Goal: Transaction & Acquisition: Purchase product/service

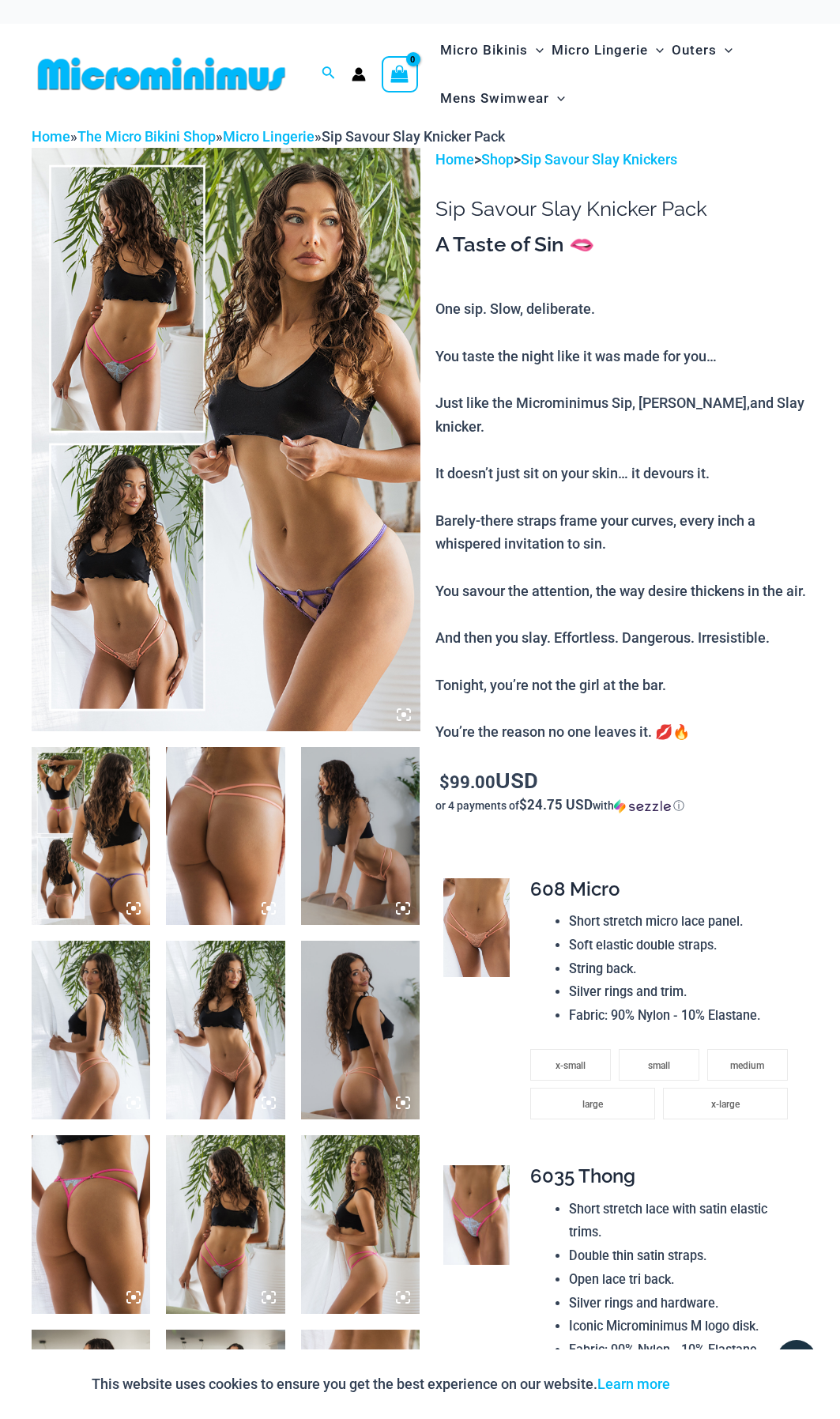
click at [113, 833] on img at bounding box center [91, 836] width 118 height 179
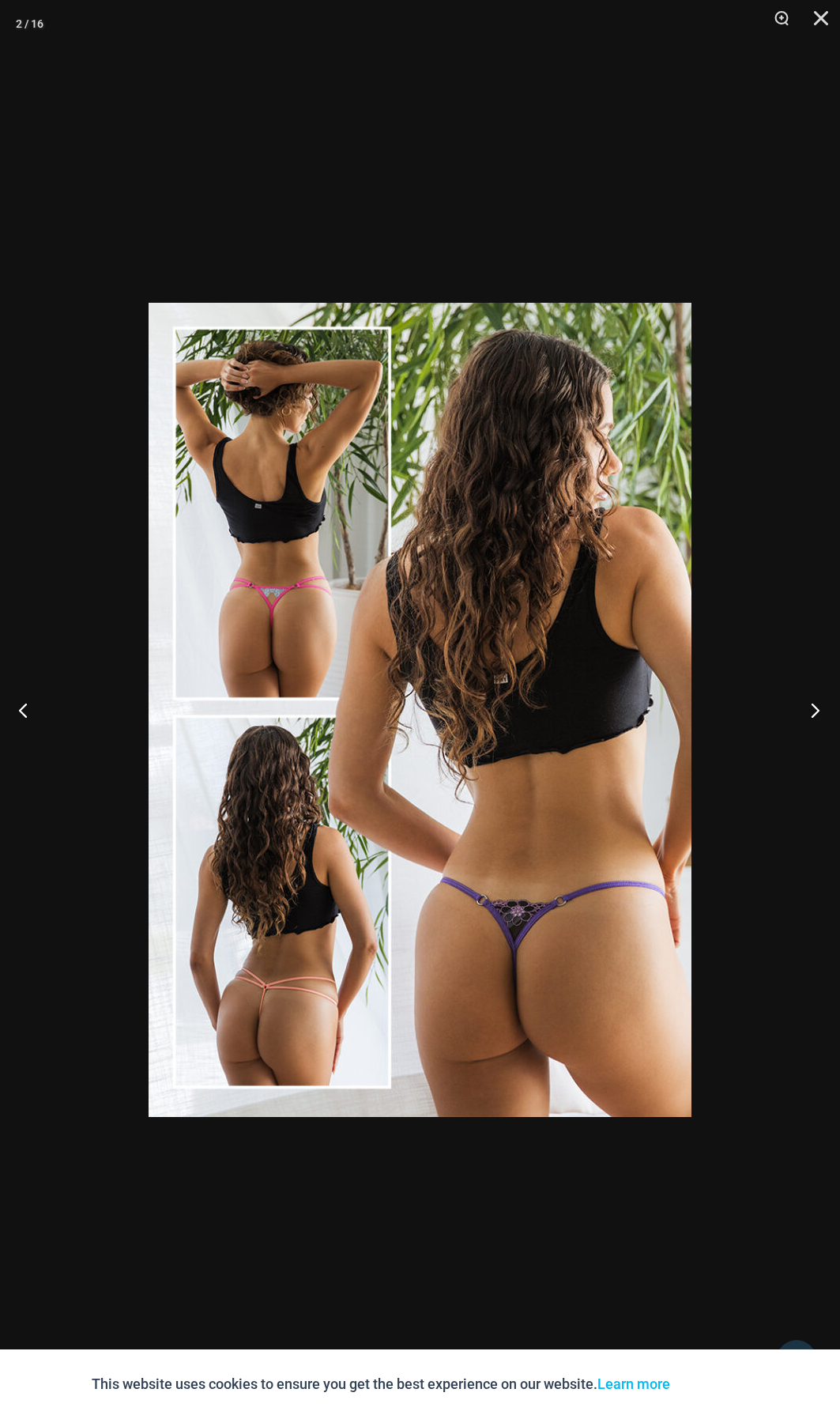
click at [819, 712] on button "Next" at bounding box center [810, 709] width 59 height 79
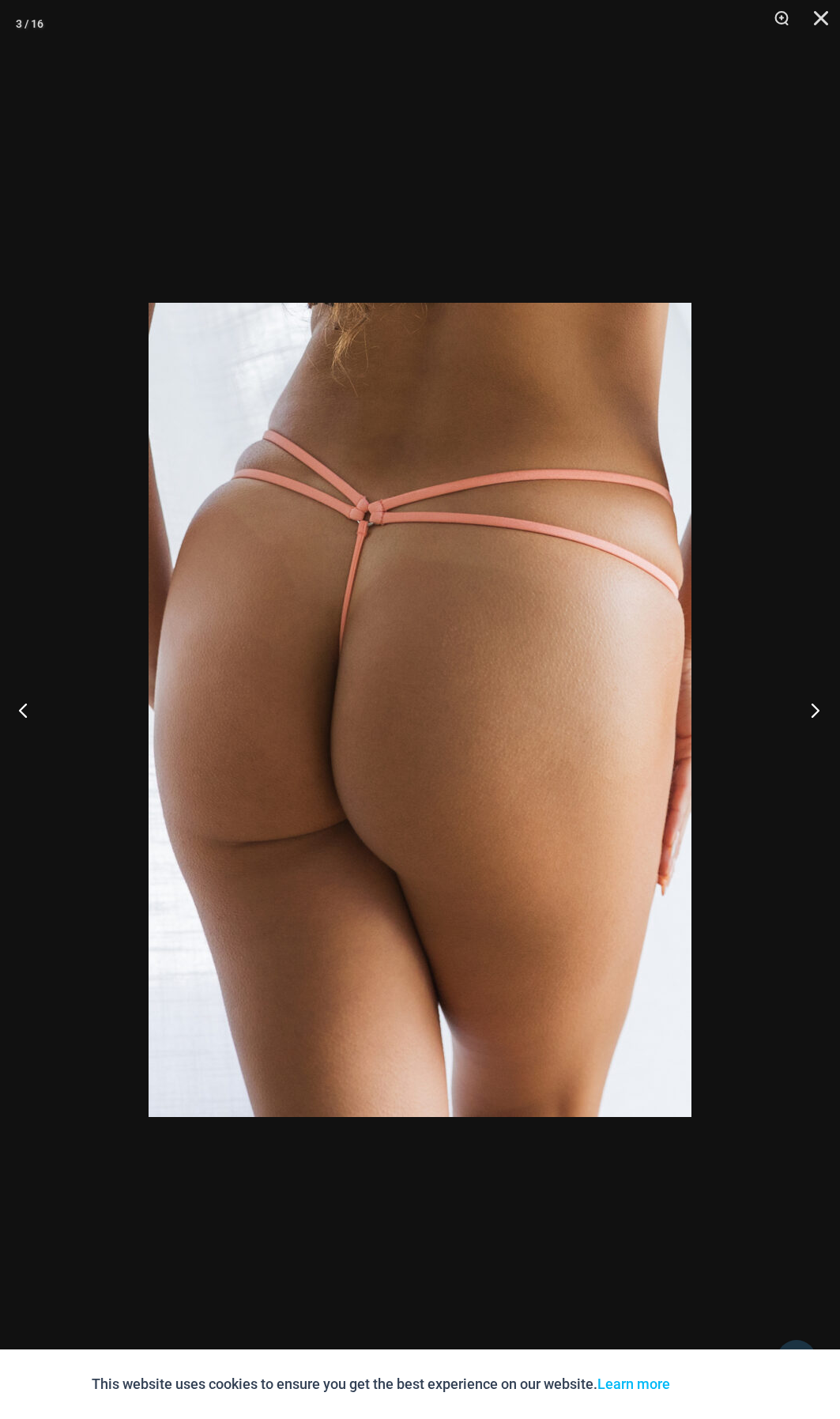
click at [819, 712] on button "Next" at bounding box center [810, 709] width 59 height 79
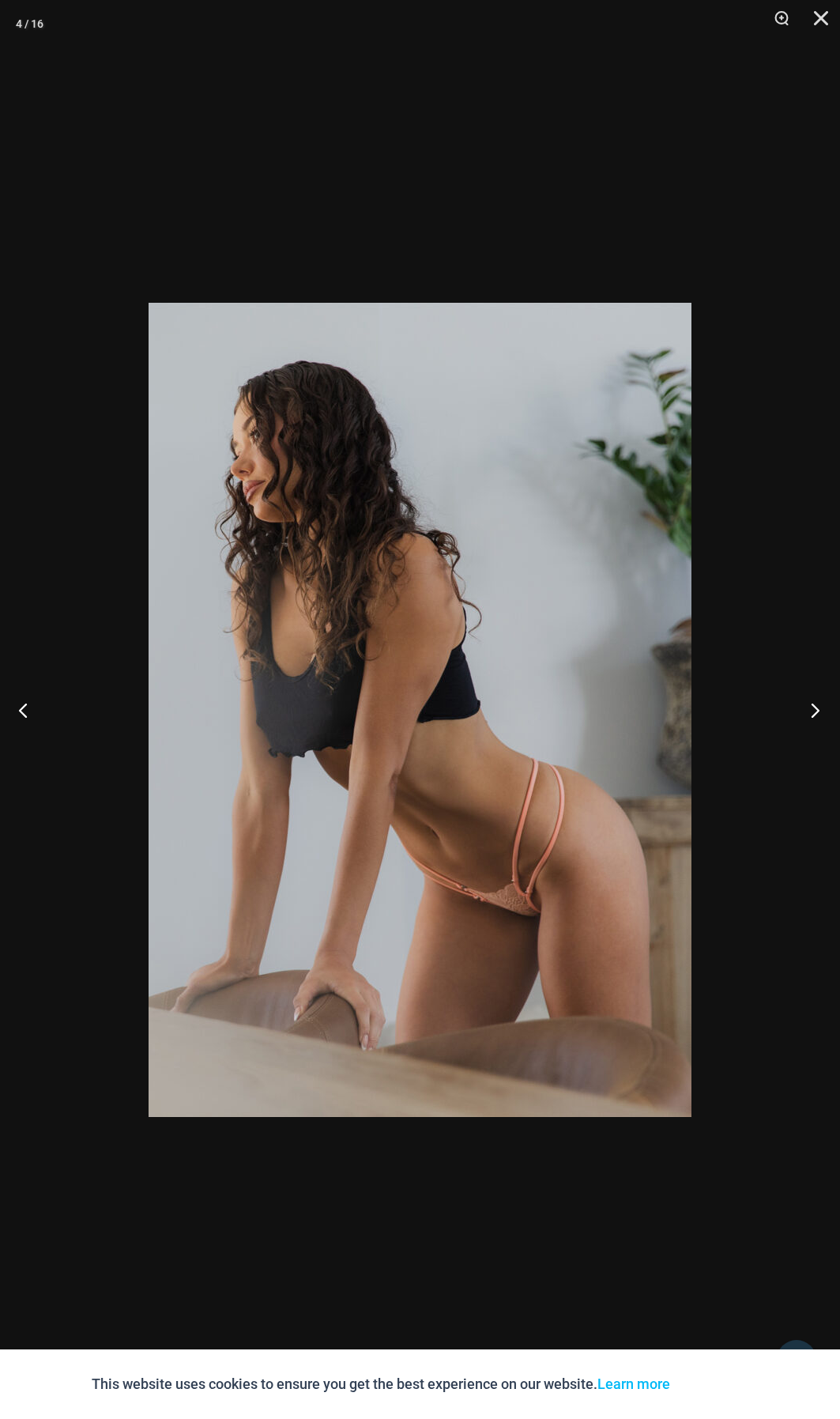
click at [819, 712] on button "Next" at bounding box center [810, 709] width 59 height 79
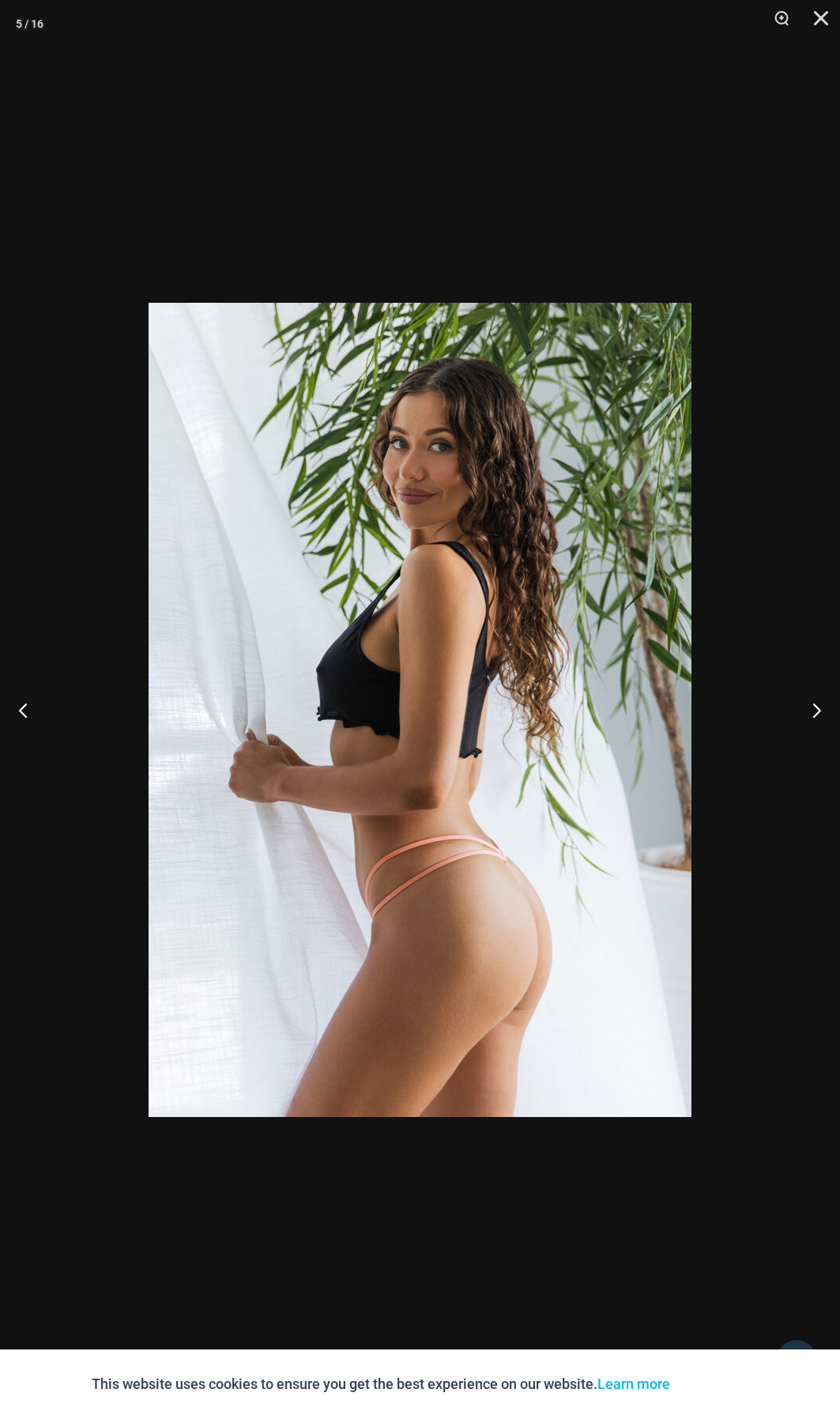
click at [517, 718] on img at bounding box center [420, 710] width 543 height 814
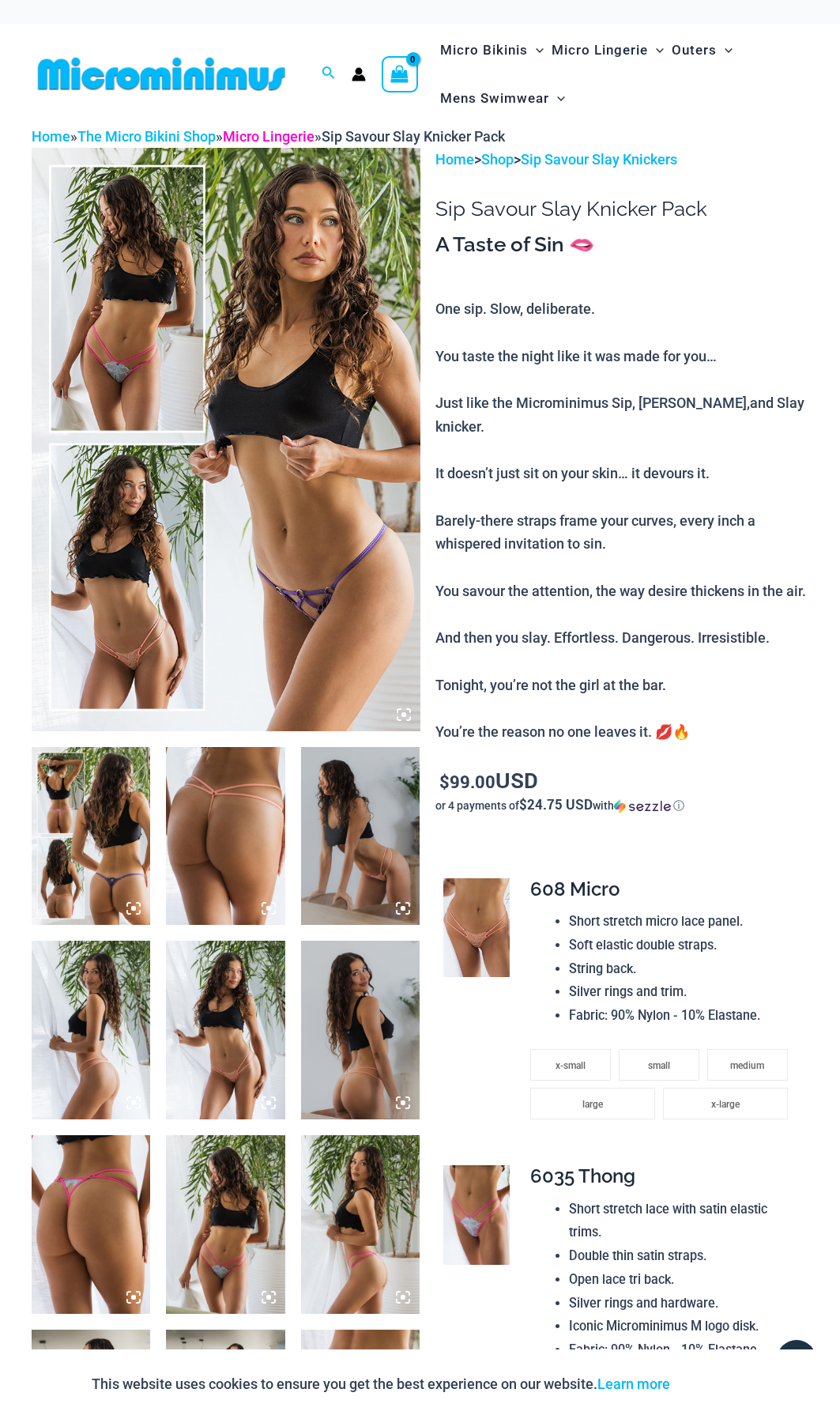
click at [272, 136] on link "Micro Lingerie" at bounding box center [268, 136] width 91 height 17
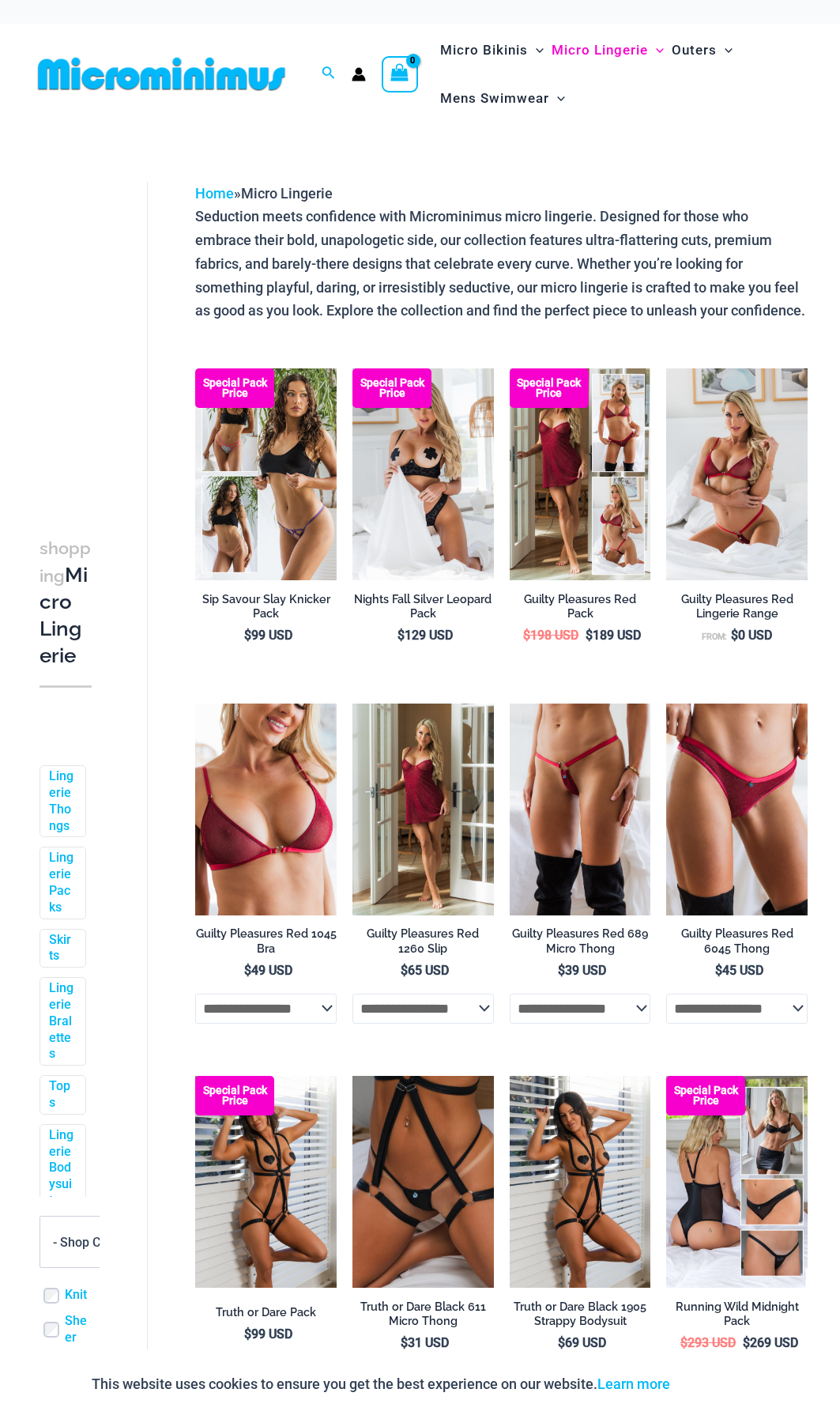
click at [353, 368] on img at bounding box center [353, 368] width 0 height 0
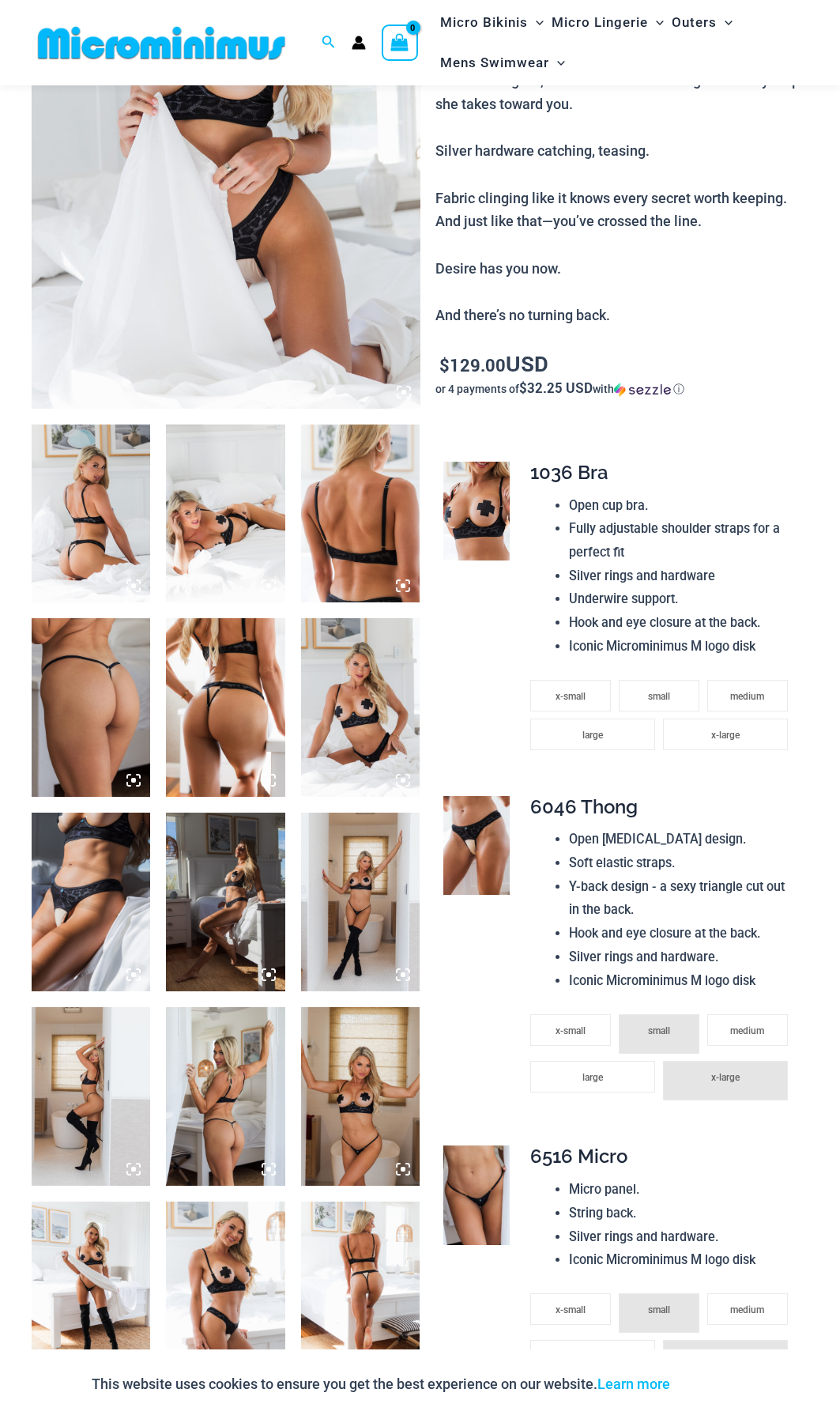
scroll to position [322, 0]
click at [349, 915] on img at bounding box center [360, 901] width 118 height 179
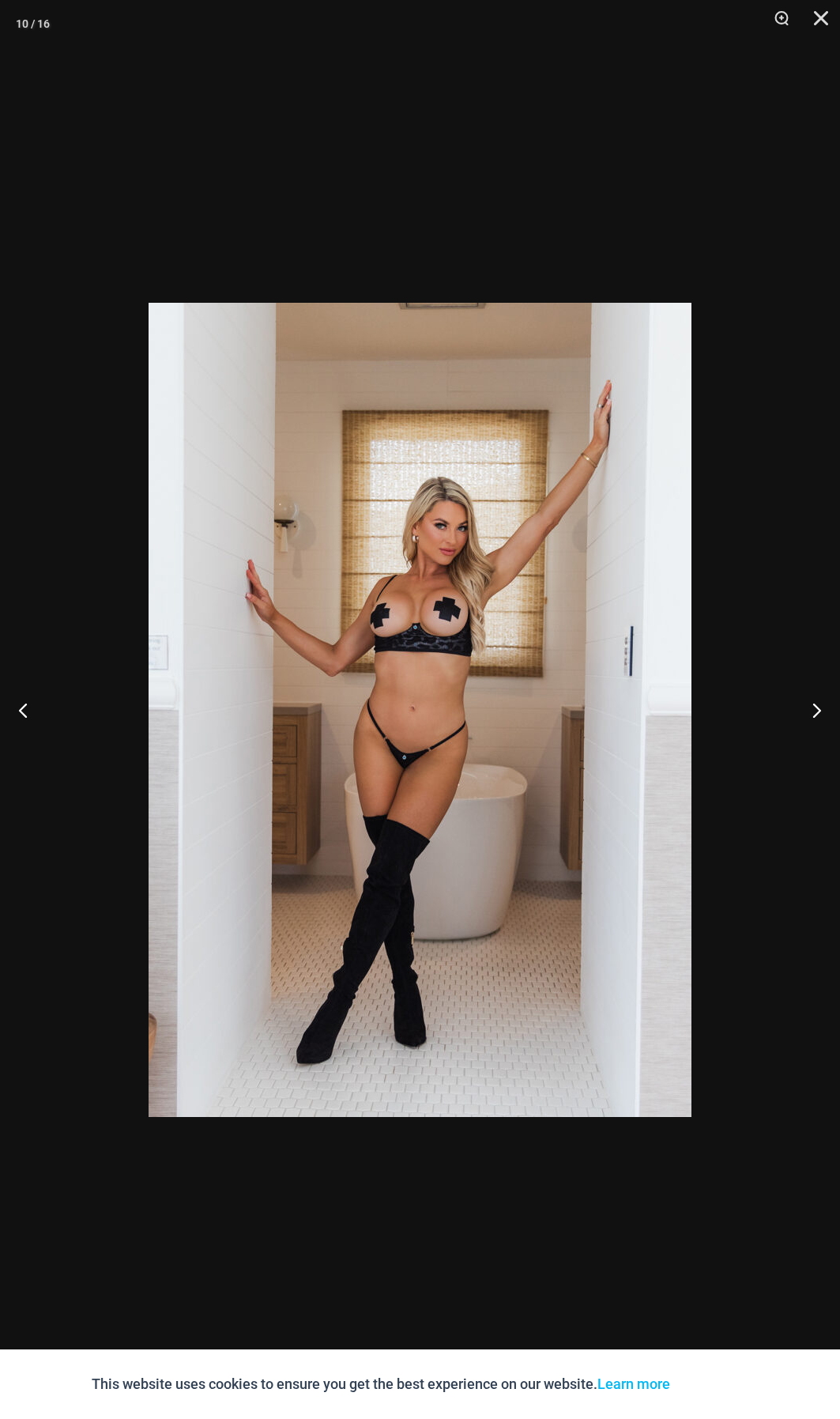
click at [110, 858] on div at bounding box center [420, 709] width 840 height 1419
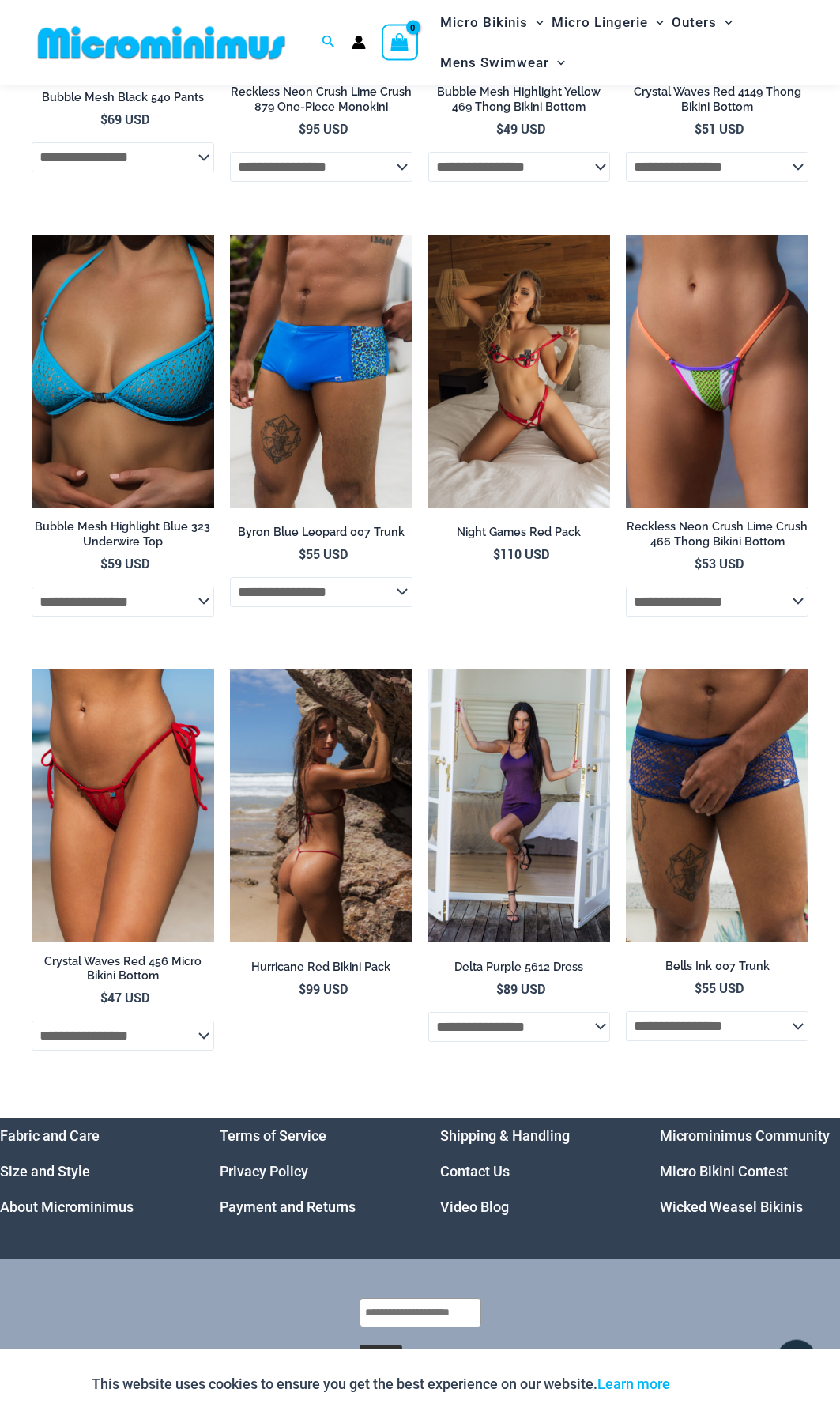
scroll to position [3823, 0]
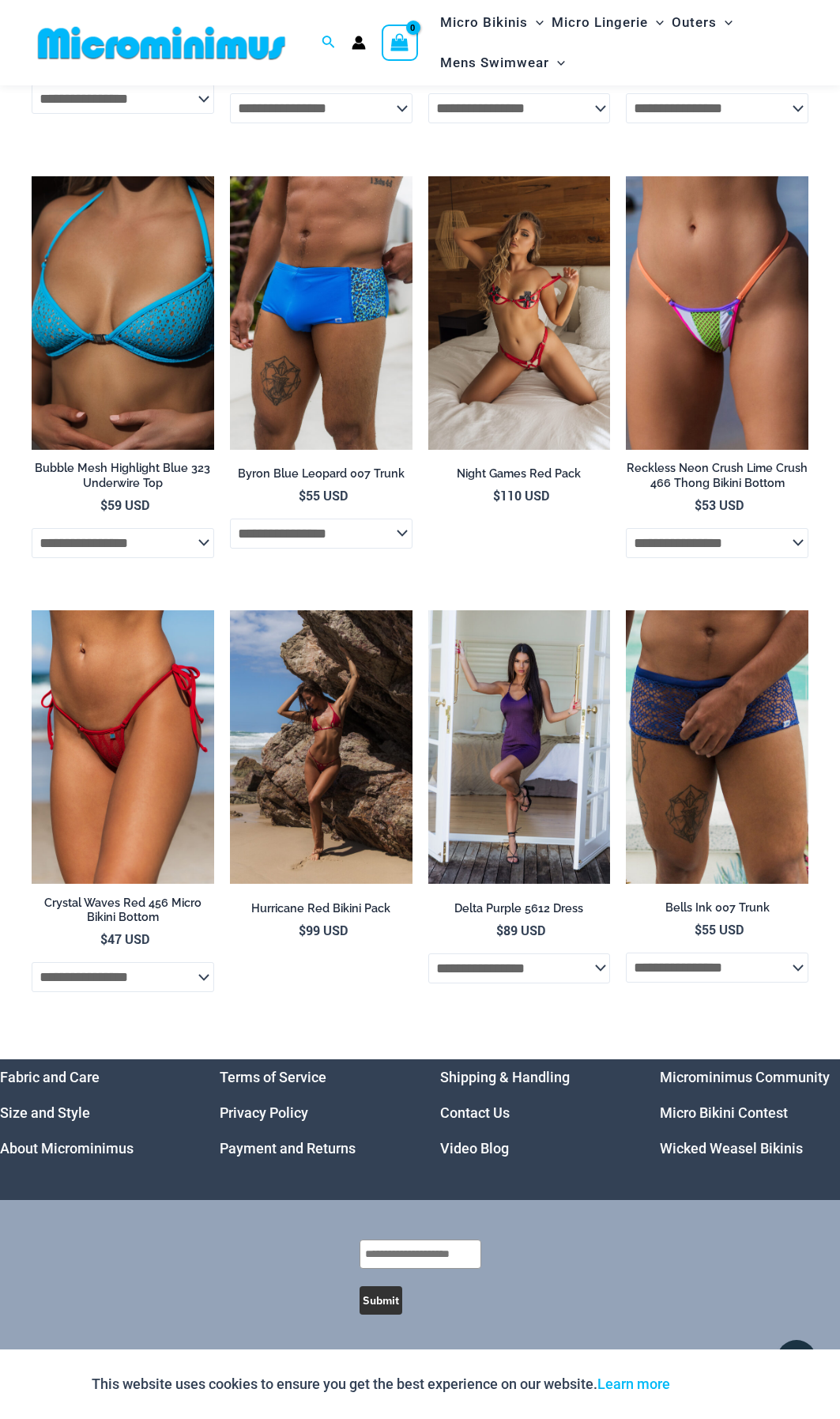
click at [679, 1148] on link "Wicked Weasel Bikinis" at bounding box center [731, 1148] width 143 height 17
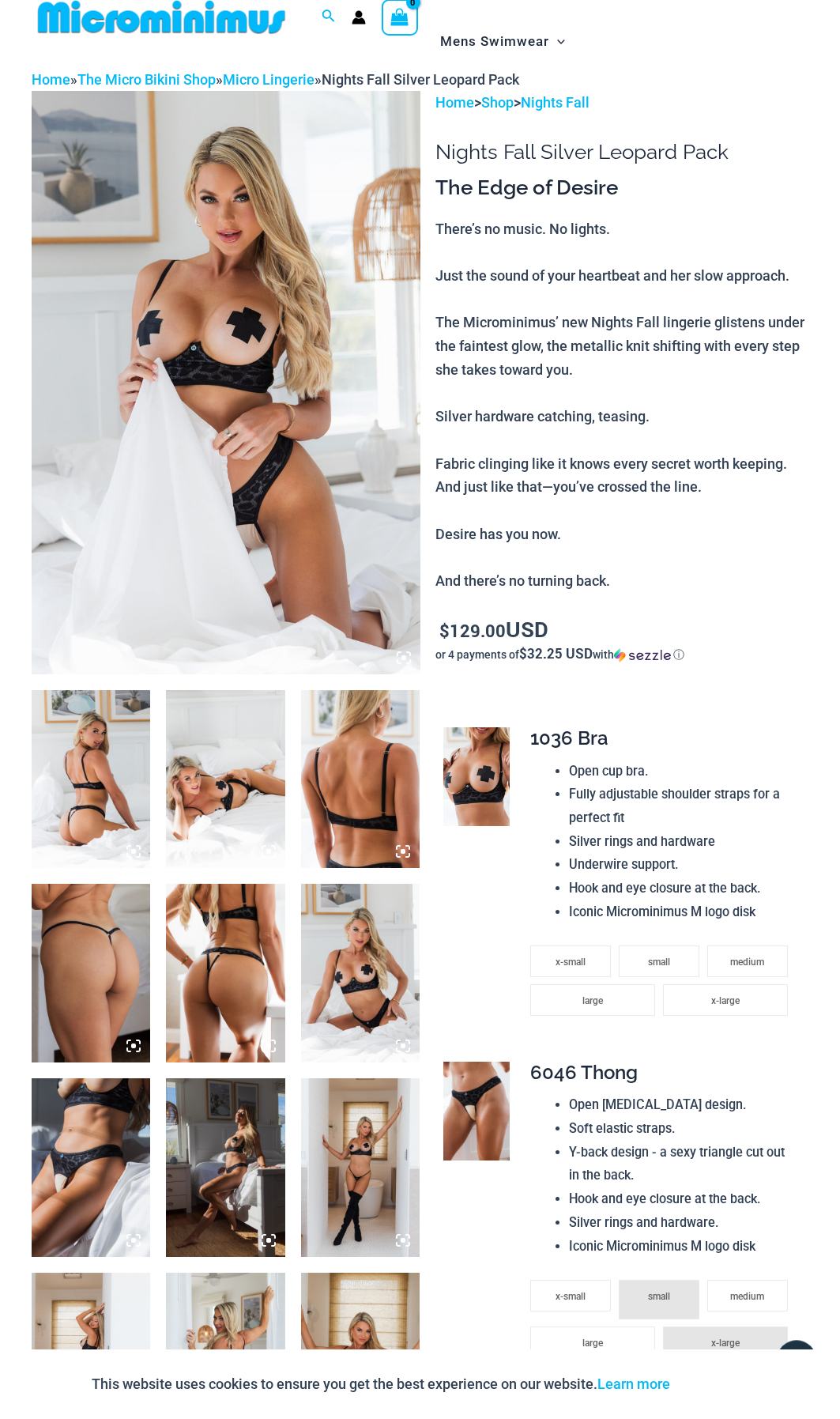
scroll to position [0, 0]
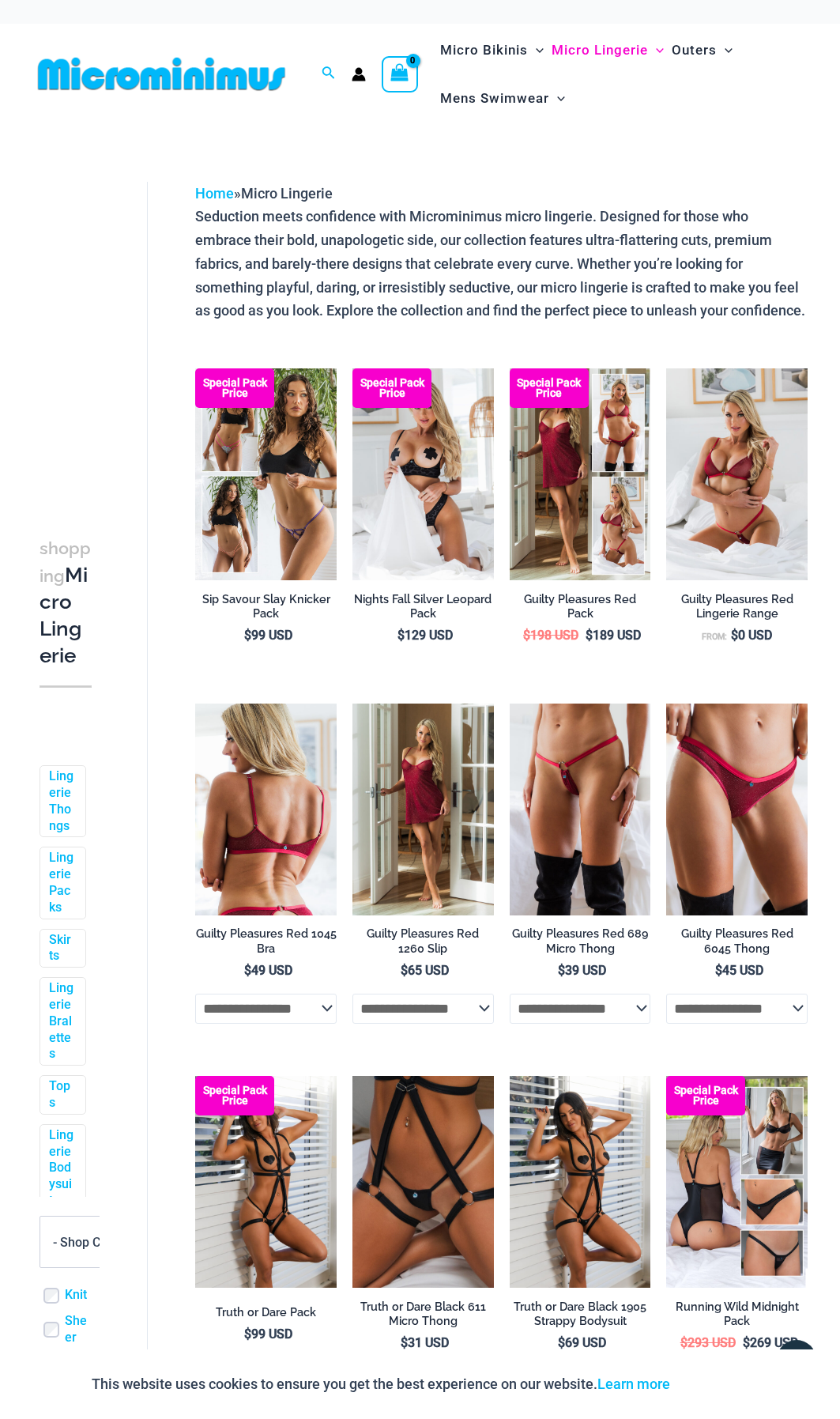
click at [294, 838] on img at bounding box center [266, 809] width 141 height 212
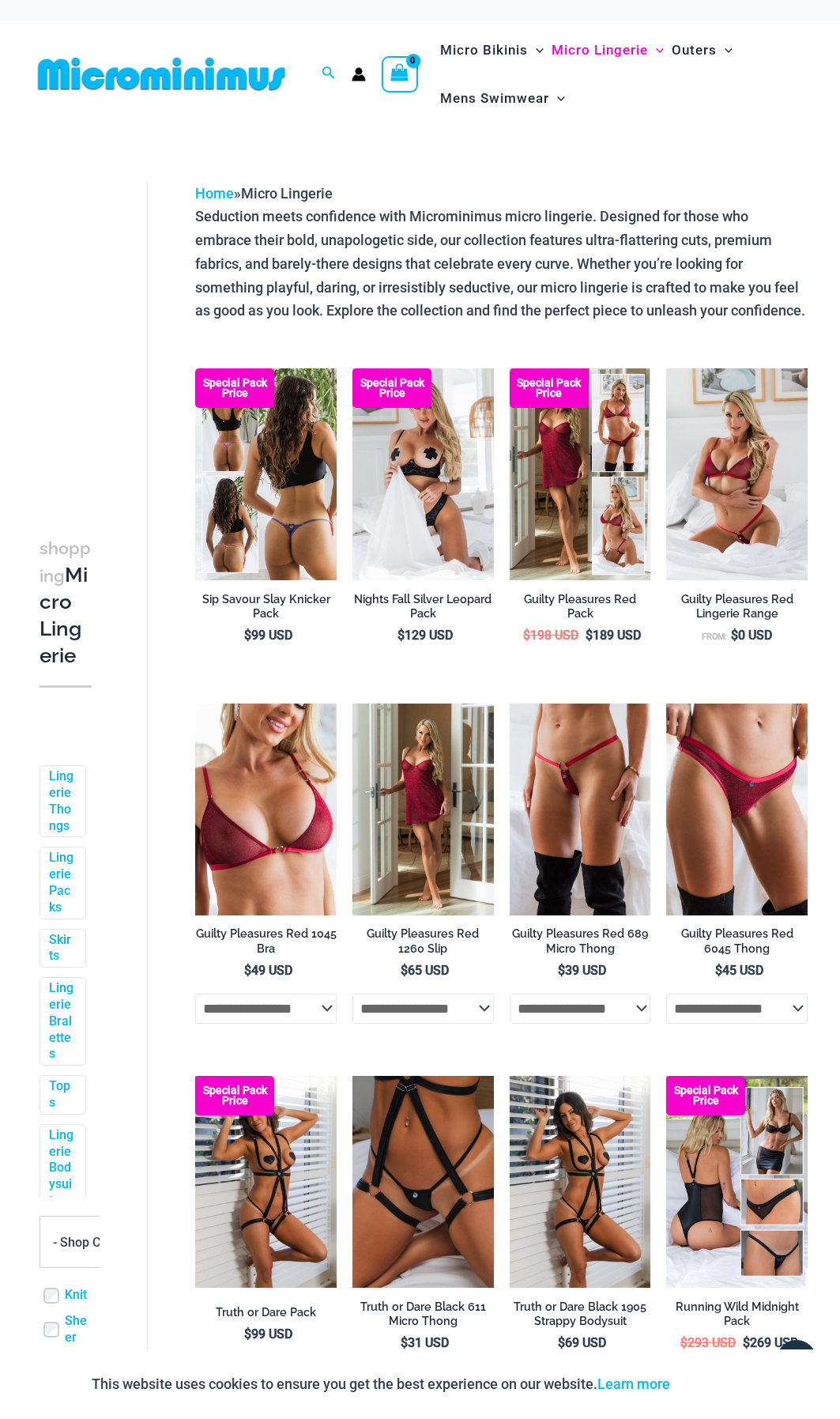
click at [267, 507] on img at bounding box center [266, 474] width 141 height 212
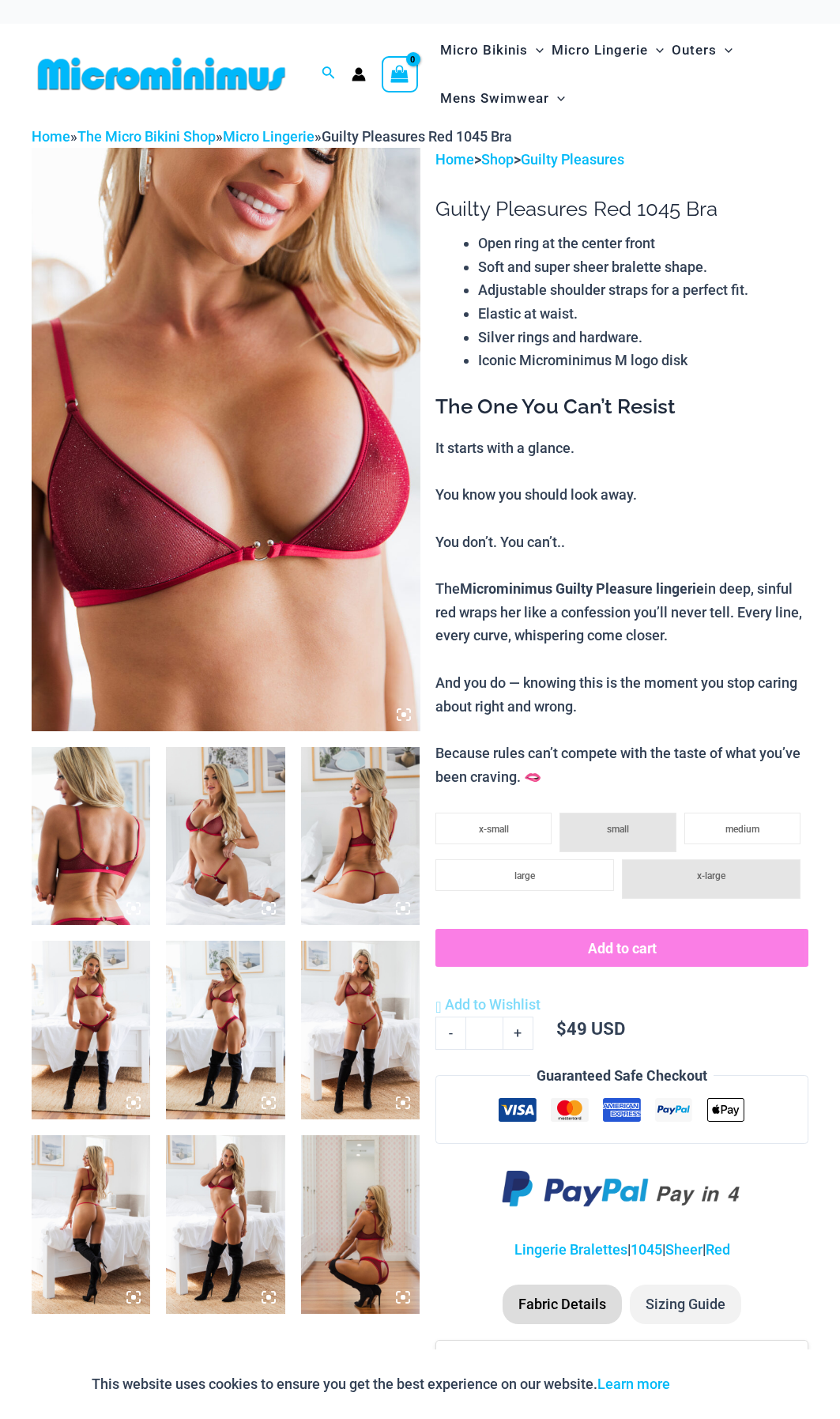
click at [113, 1038] on img at bounding box center [91, 1030] width 118 height 179
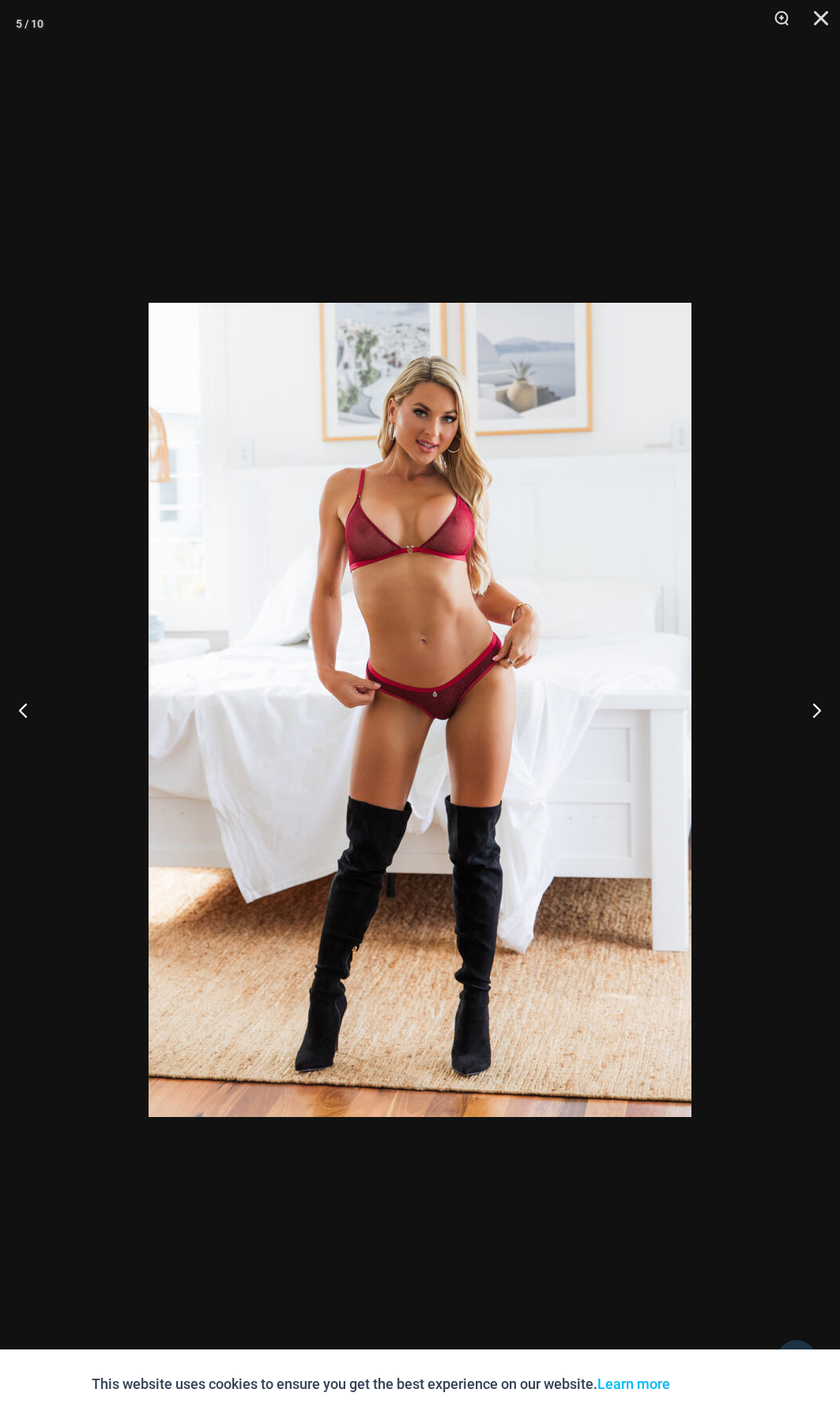
click at [99, 935] on div at bounding box center [420, 709] width 840 height 1419
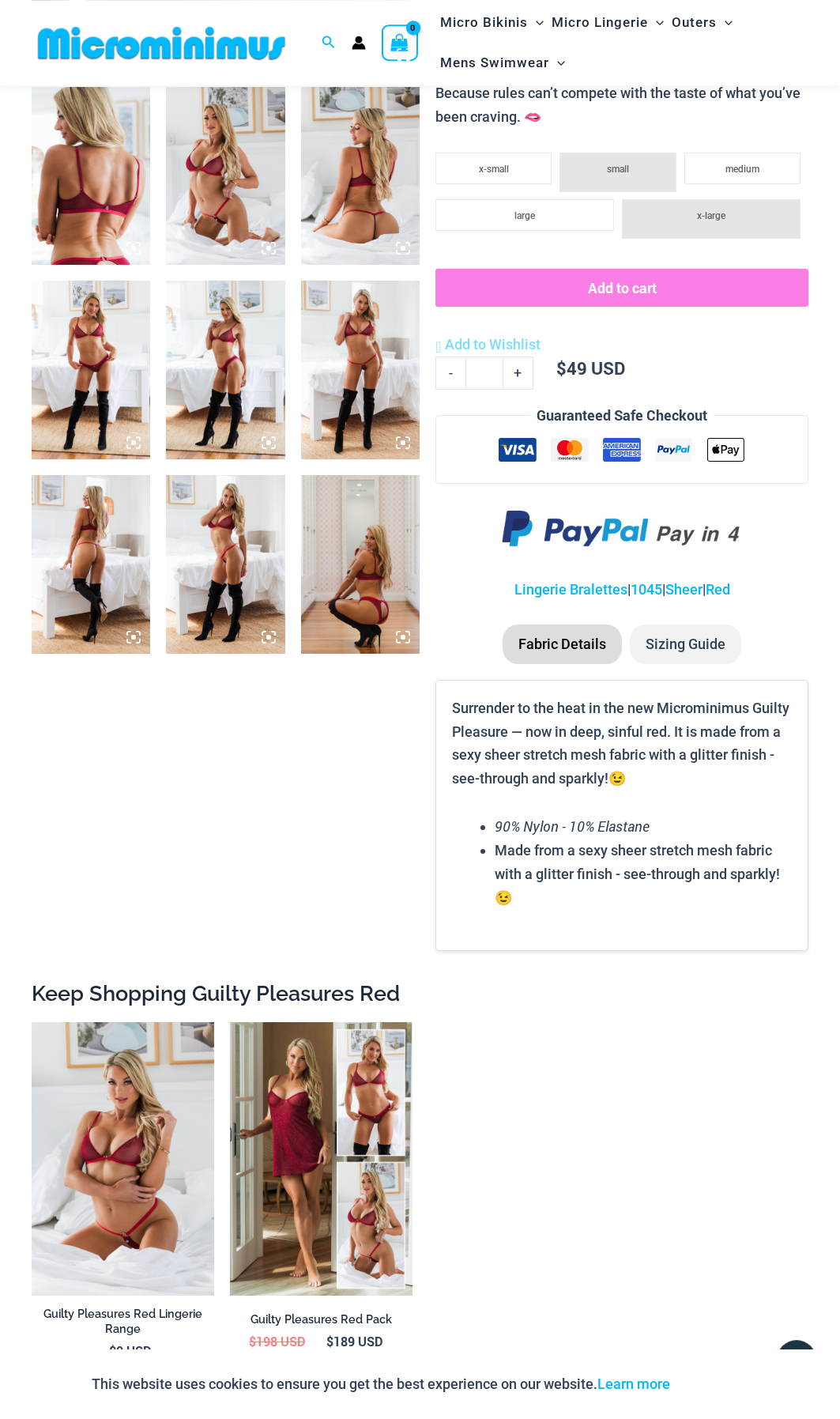
scroll to position [737, 0]
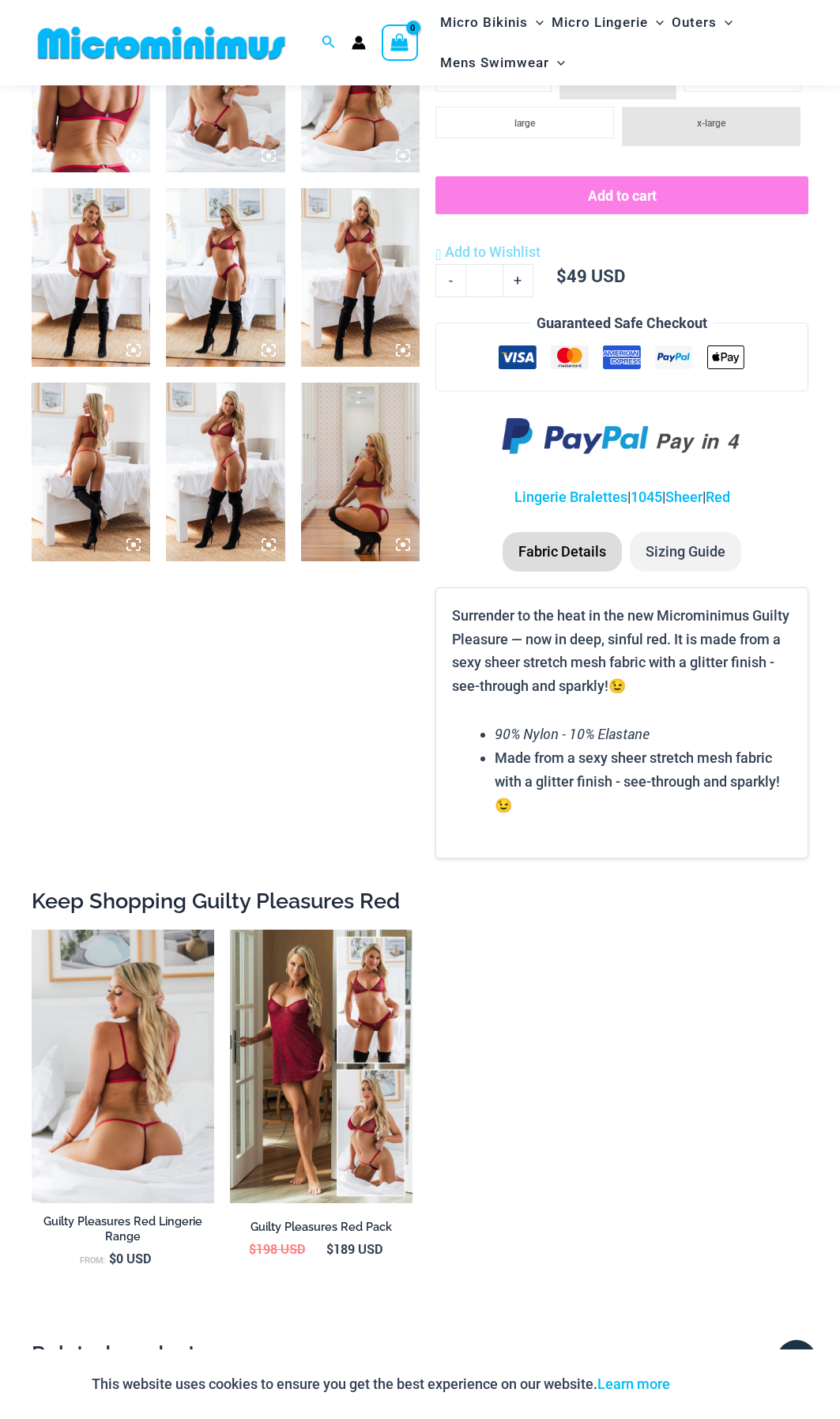
click at [151, 1024] on img at bounding box center [123, 1066] width 183 height 273
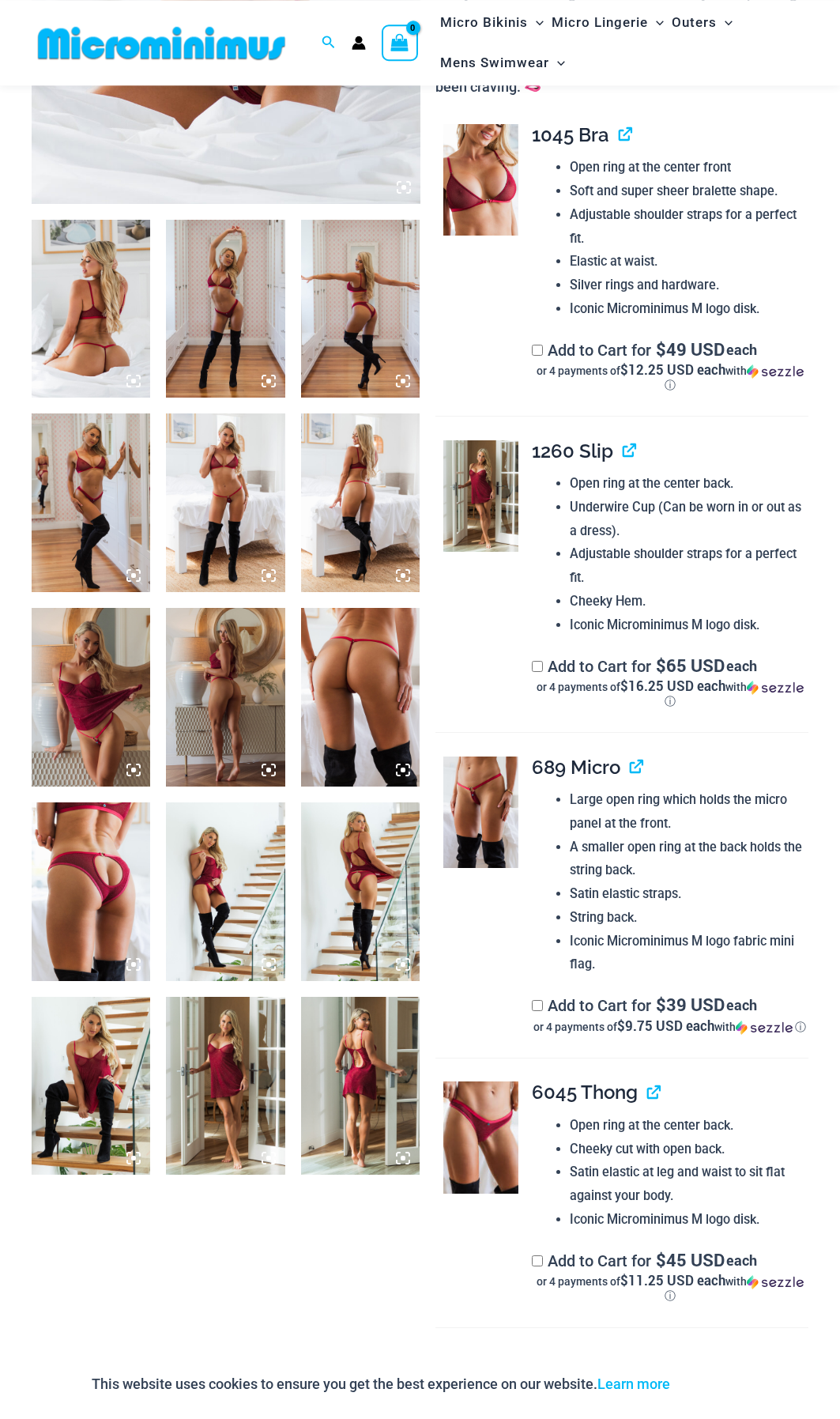
scroll to position [528, 0]
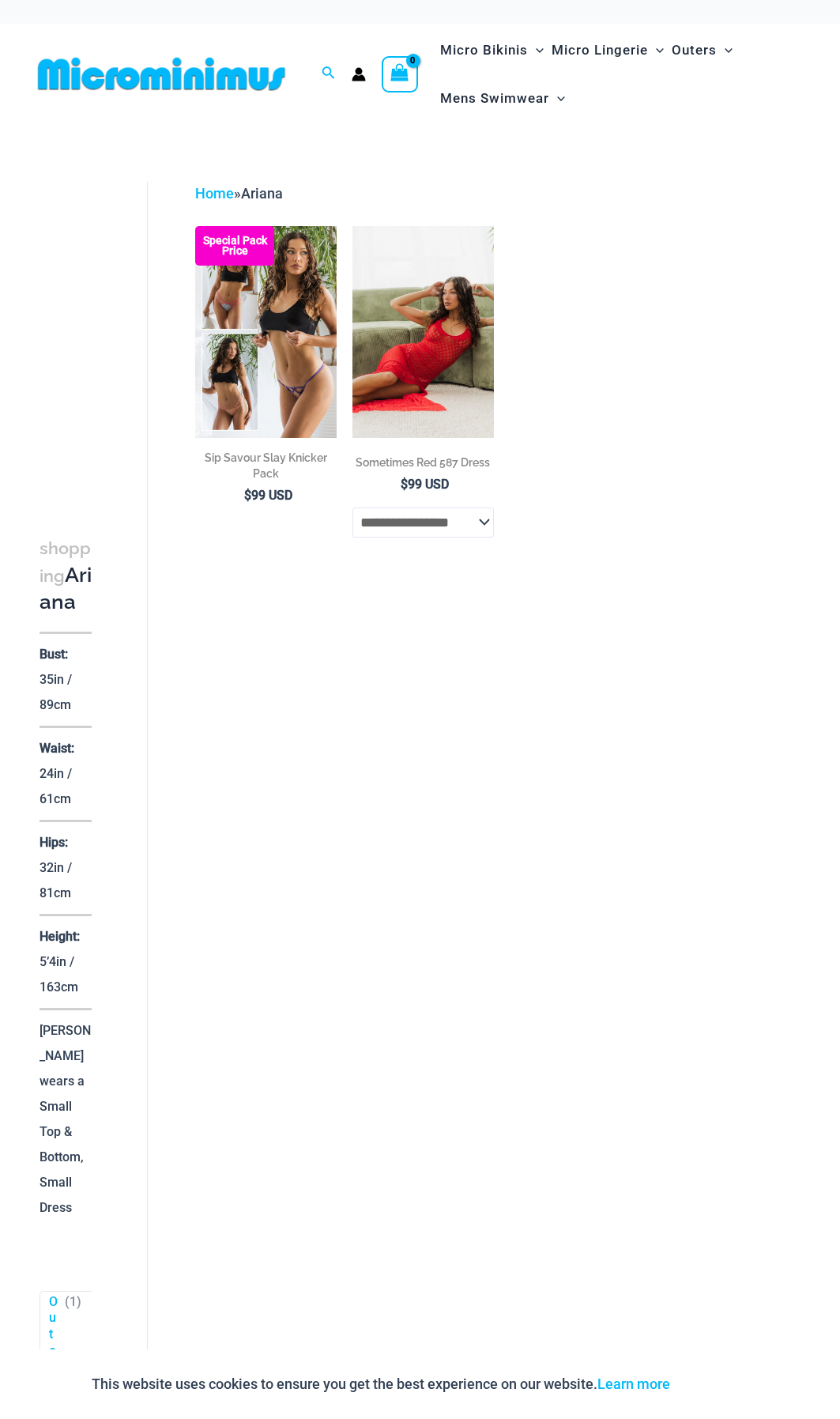
click at [410, 306] on img at bounding box center [423, 332] width 141 height 212
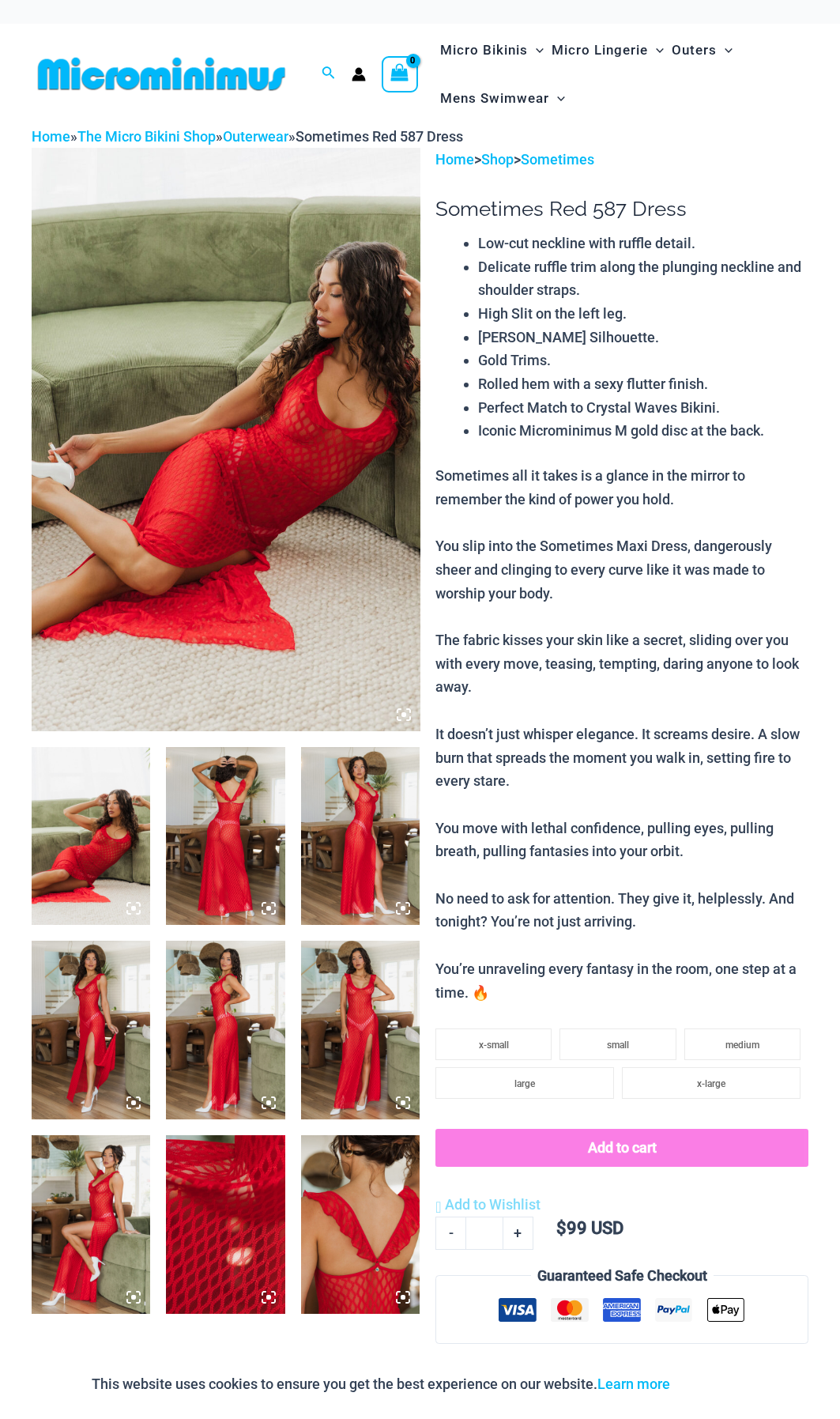
click at [368, 1031] on img at bounding box center [360, 1030] width 118 height 179
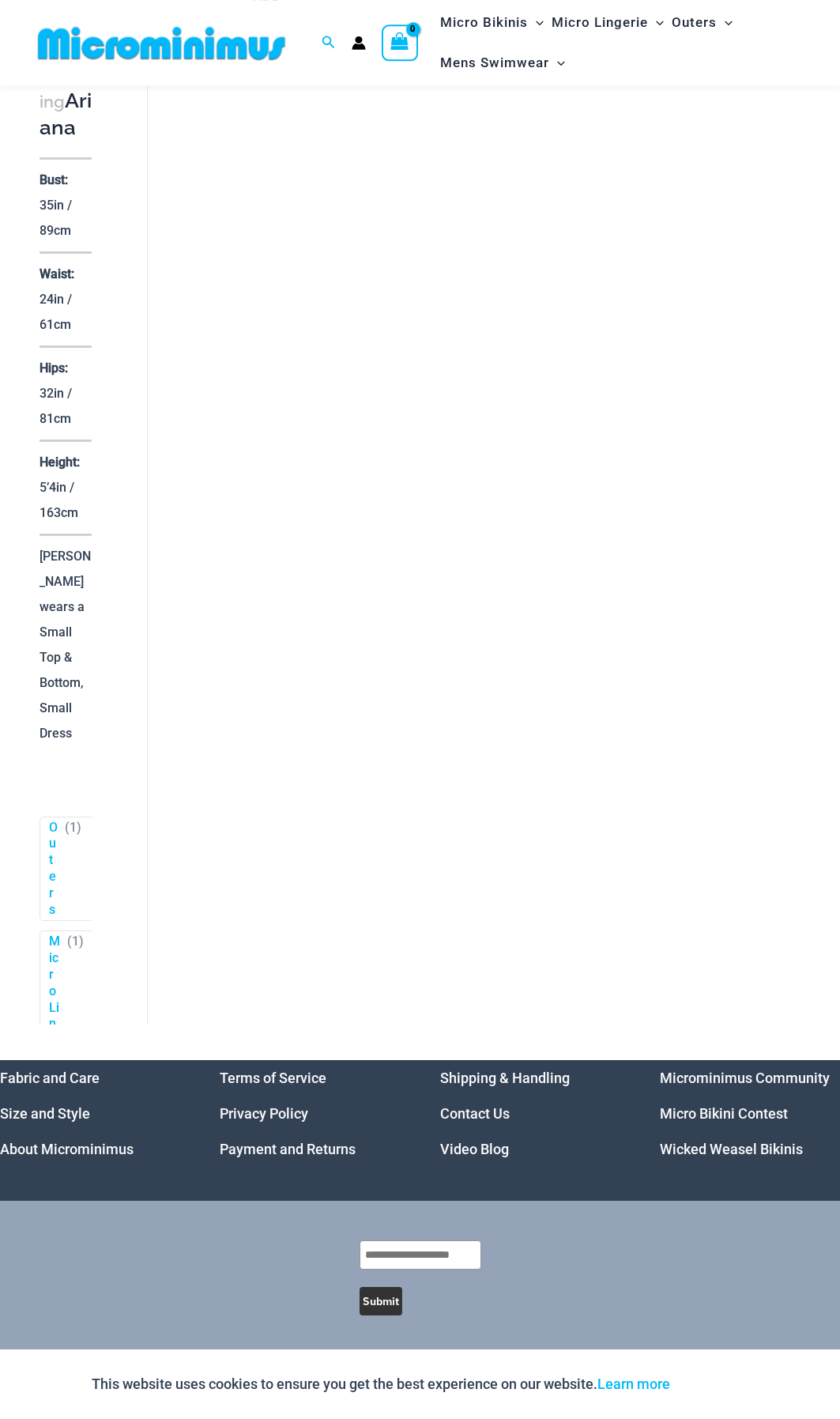
scroll to position [460, 0]
